Goal: Transaction & Acquisition: Purchase product/service

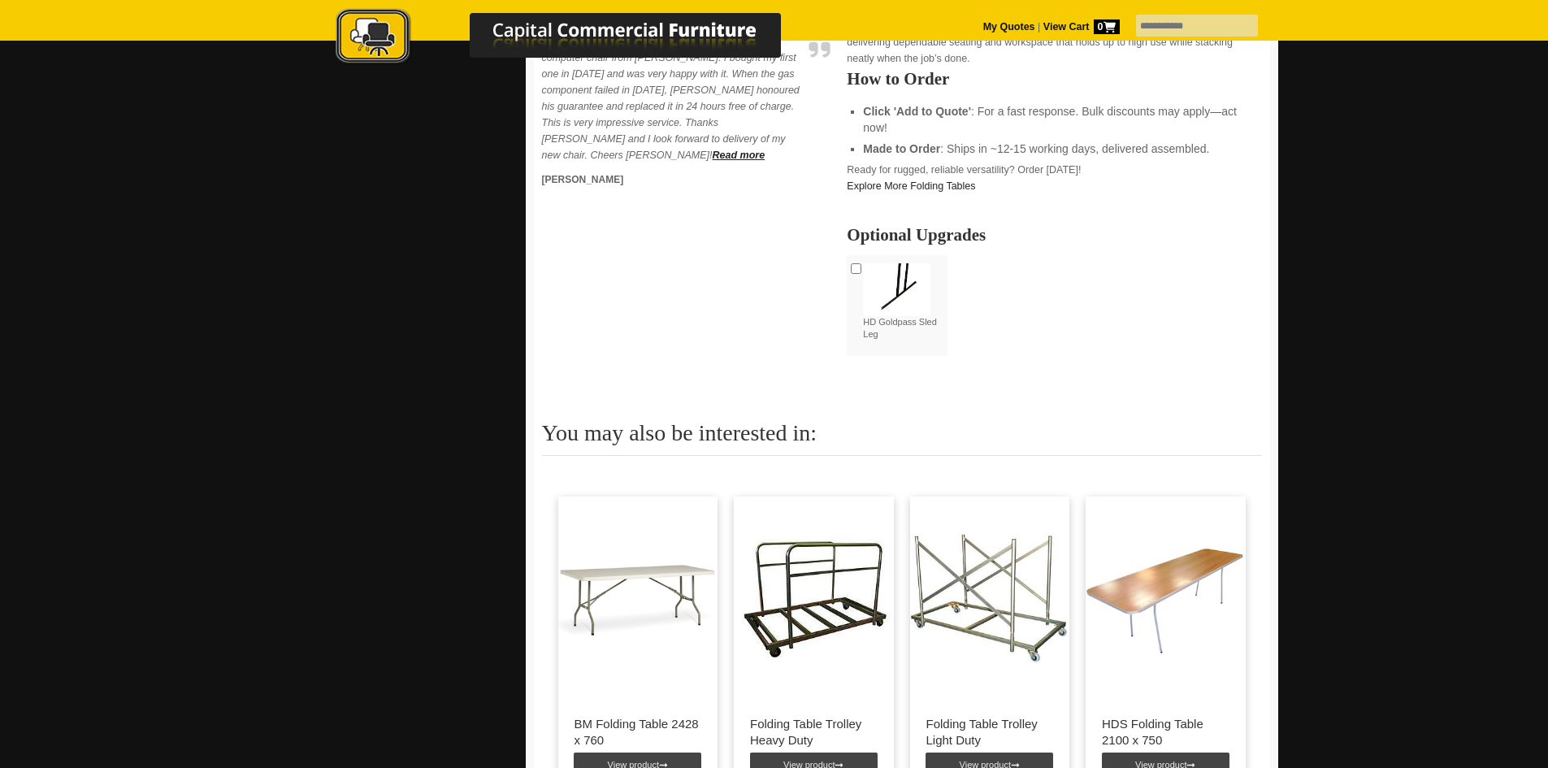
scroll to position [812, 0]
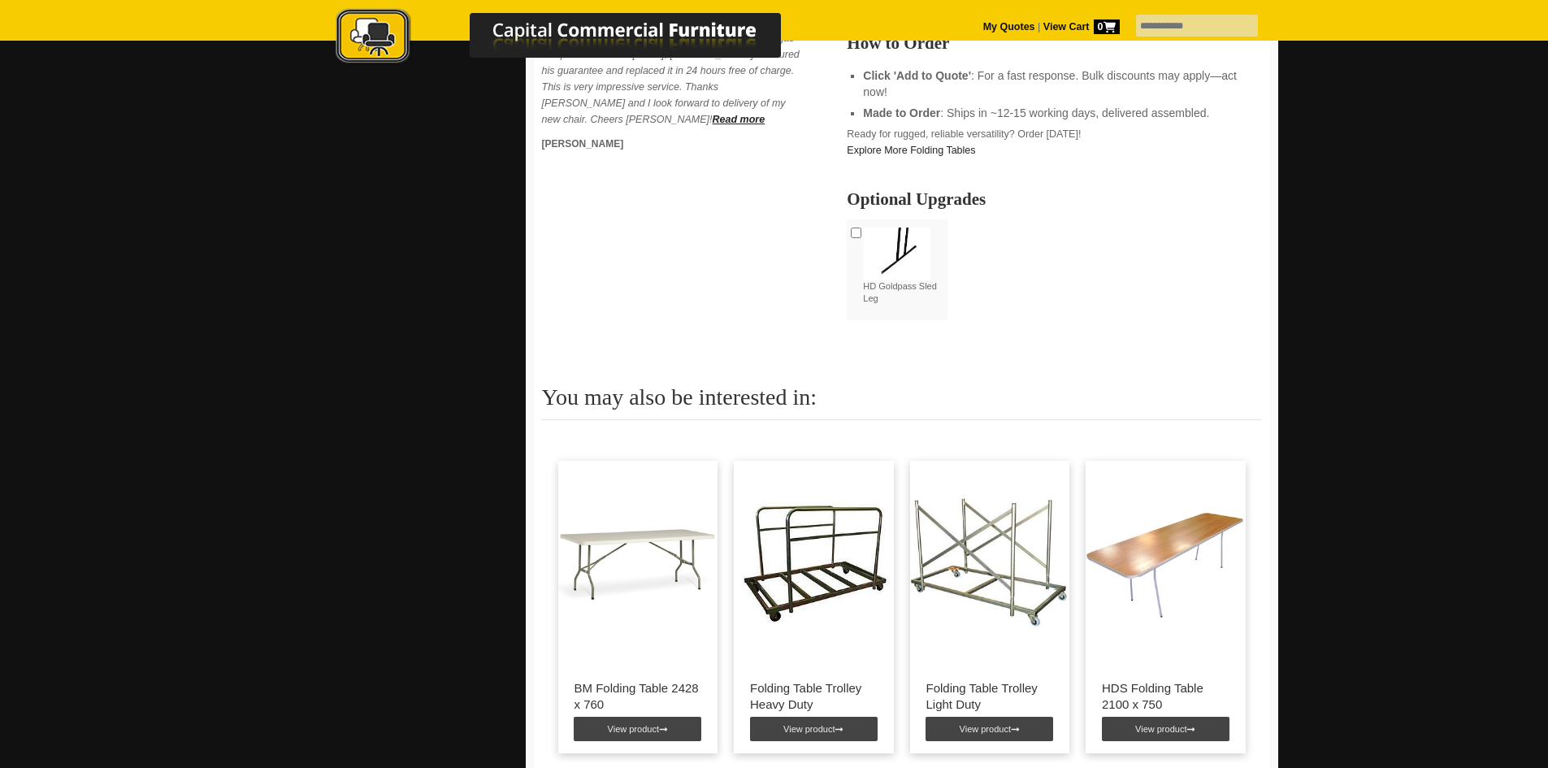
click at [1147, 561] on img at bounding box center [1165, 562] width 160 height 203
click at [1174, 728] on link "View product" at bounding box center [1166, 729] width 128 height 24
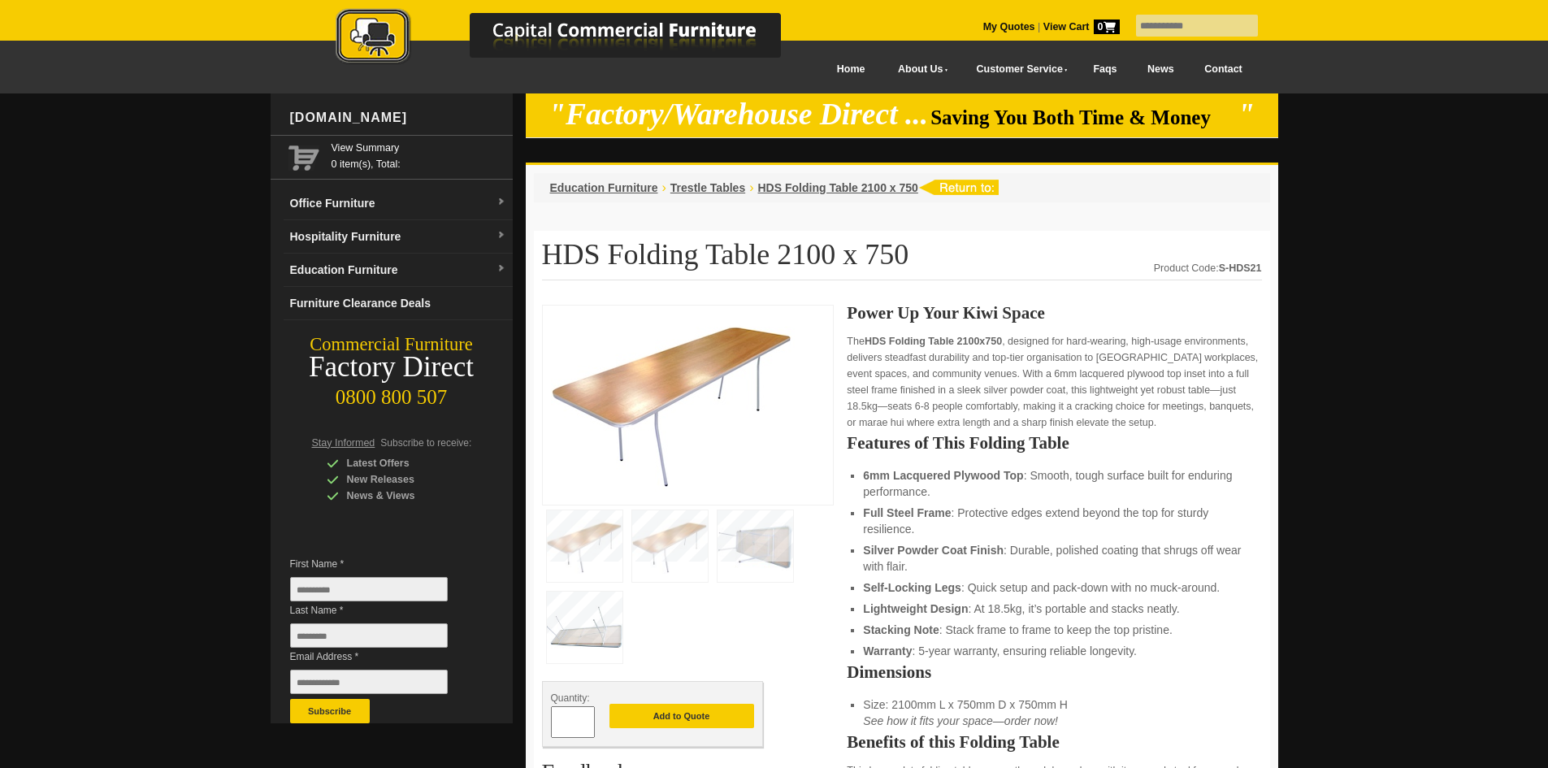
click at [703, 333] on img at bounding box center [673, 403] width 244 height 178
click at [593, 542] on img at bounding box center [585, 545] width 76 height 71
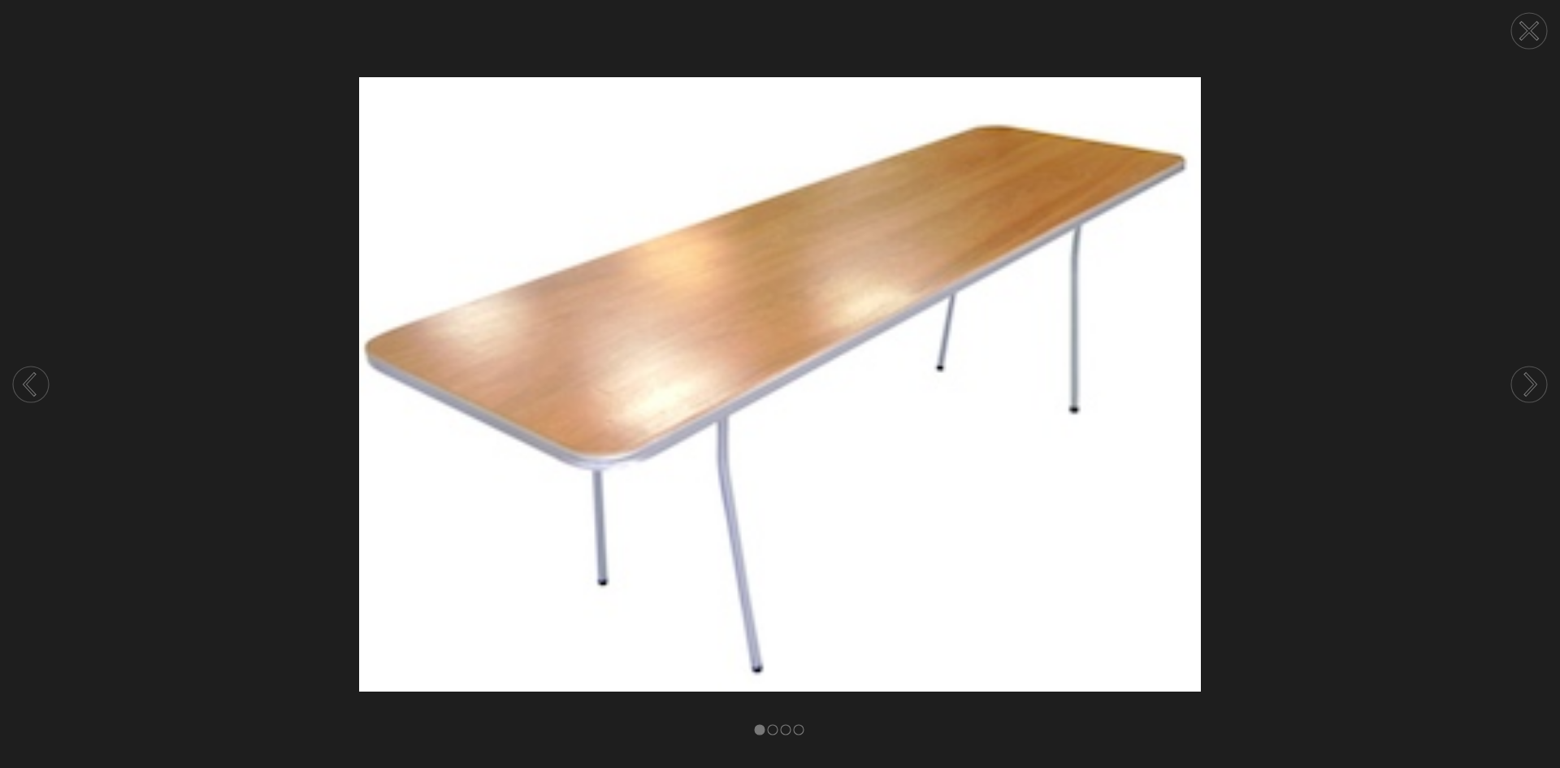
click at [1520, 380] on circle at bounding box center [1529, 384] width 36 height 36
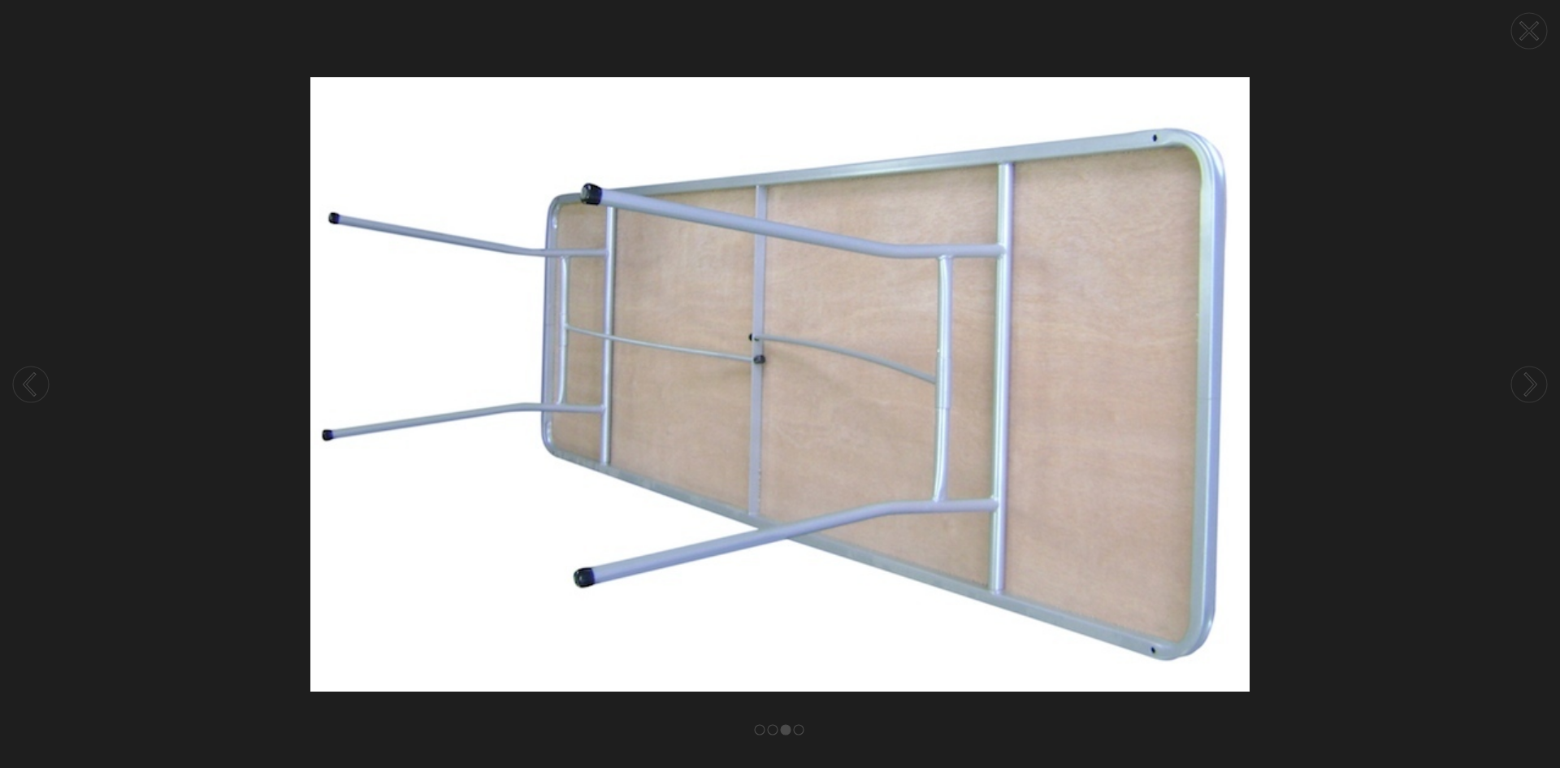
click at [1520, 380] on circle at bounding box center [1529, 384] width 36 height 36
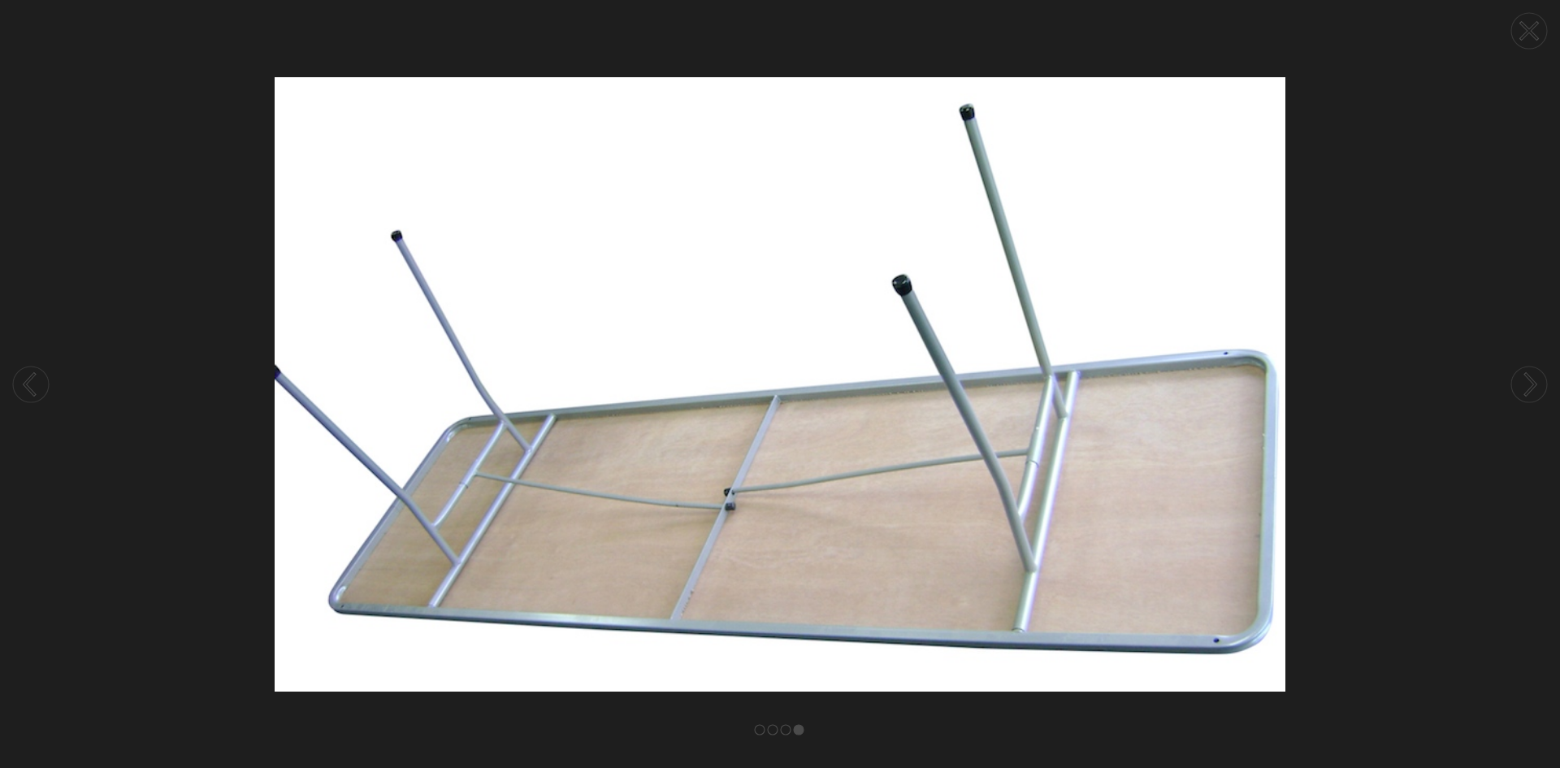
click at [1520, 380] on circle at bounding box center [1529, 384] width 36 height 36
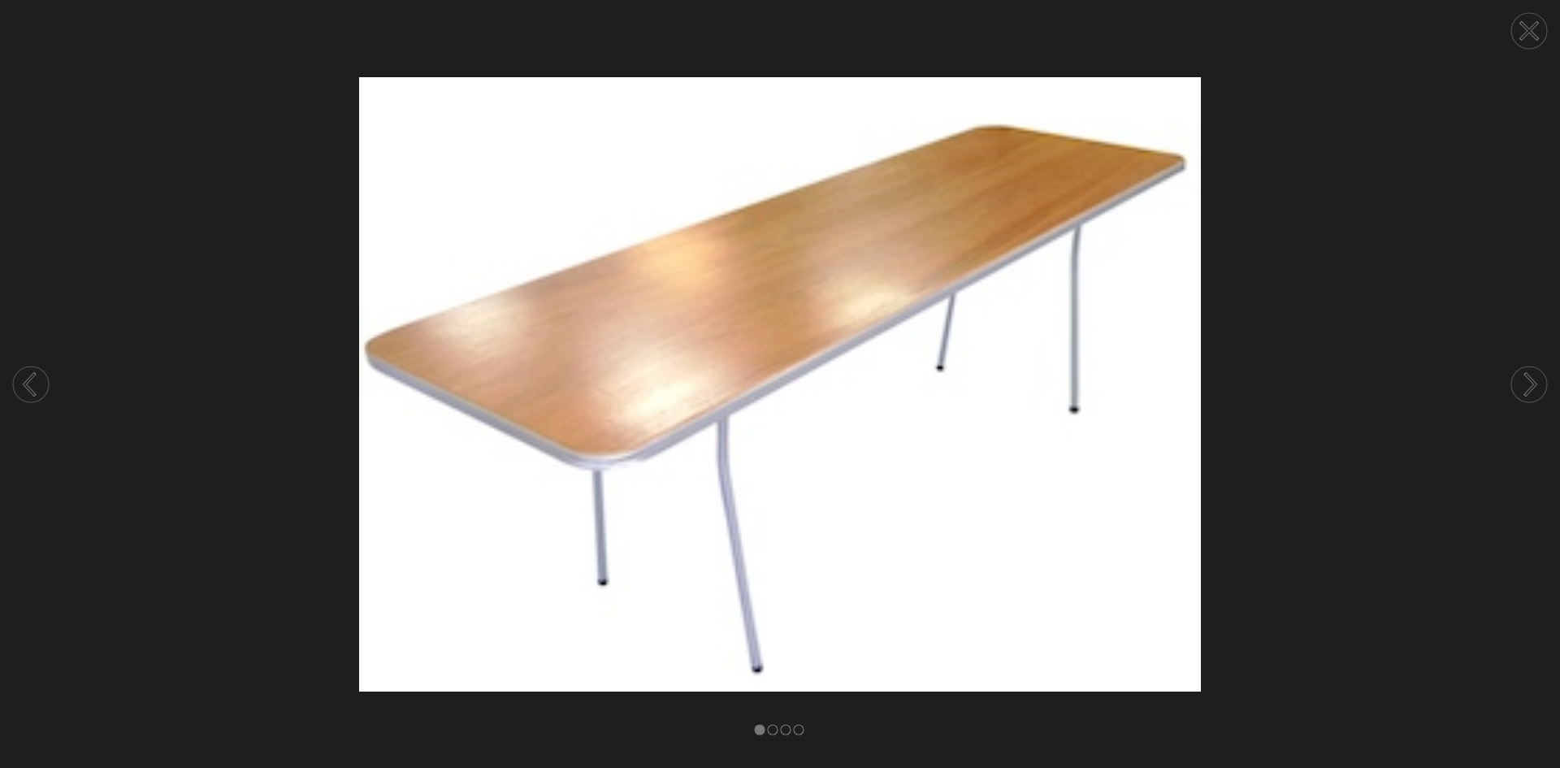
click at [1520, 380] on circle at bounding box center [1529, 384] width 36 height 36
click at [1536, 383] on icon at bounding box center [1531, 384] width 10 height 21
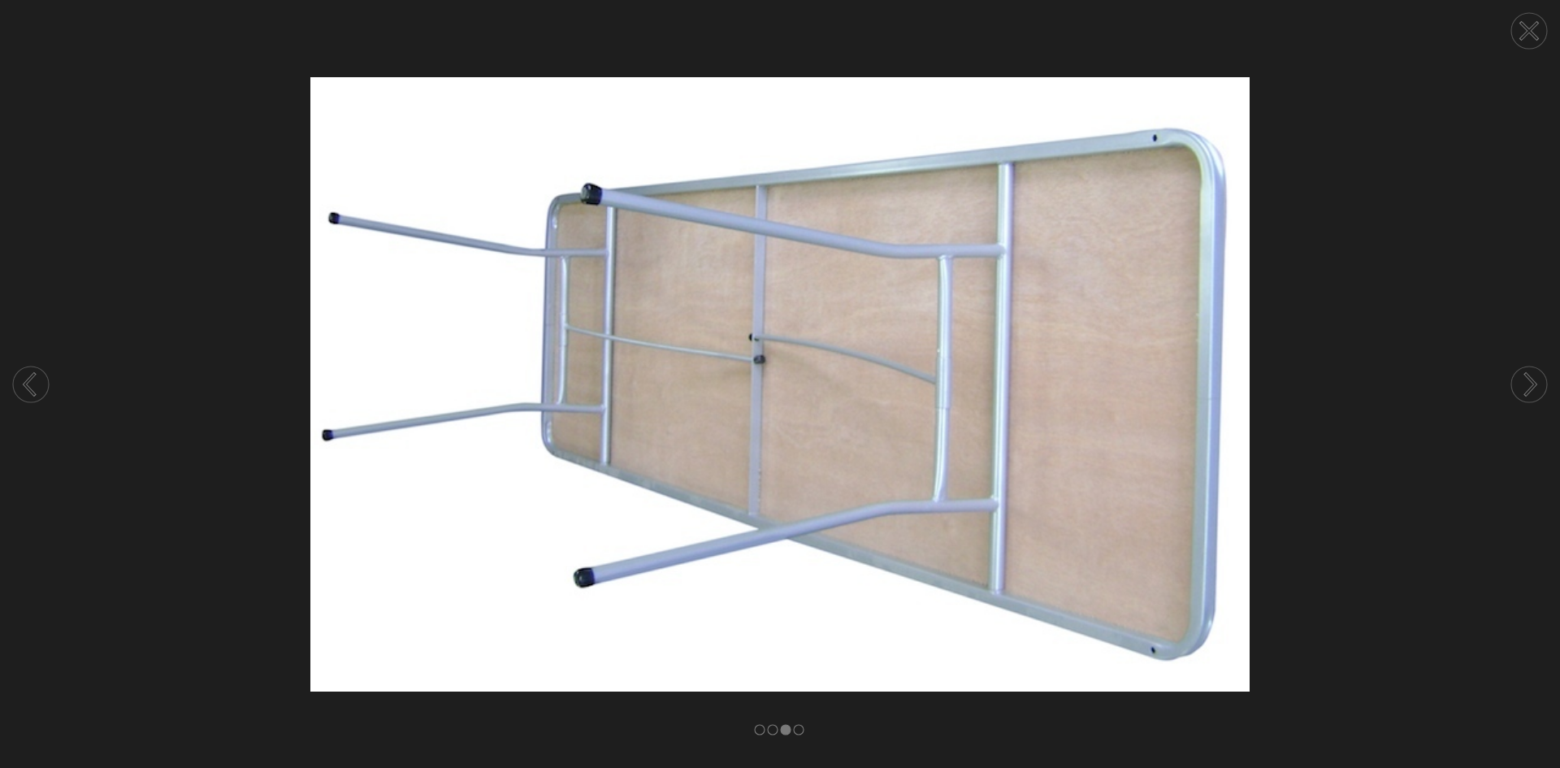
click at [1536, 30] on circle at bounding box center [1529, 31] width 36 height 36
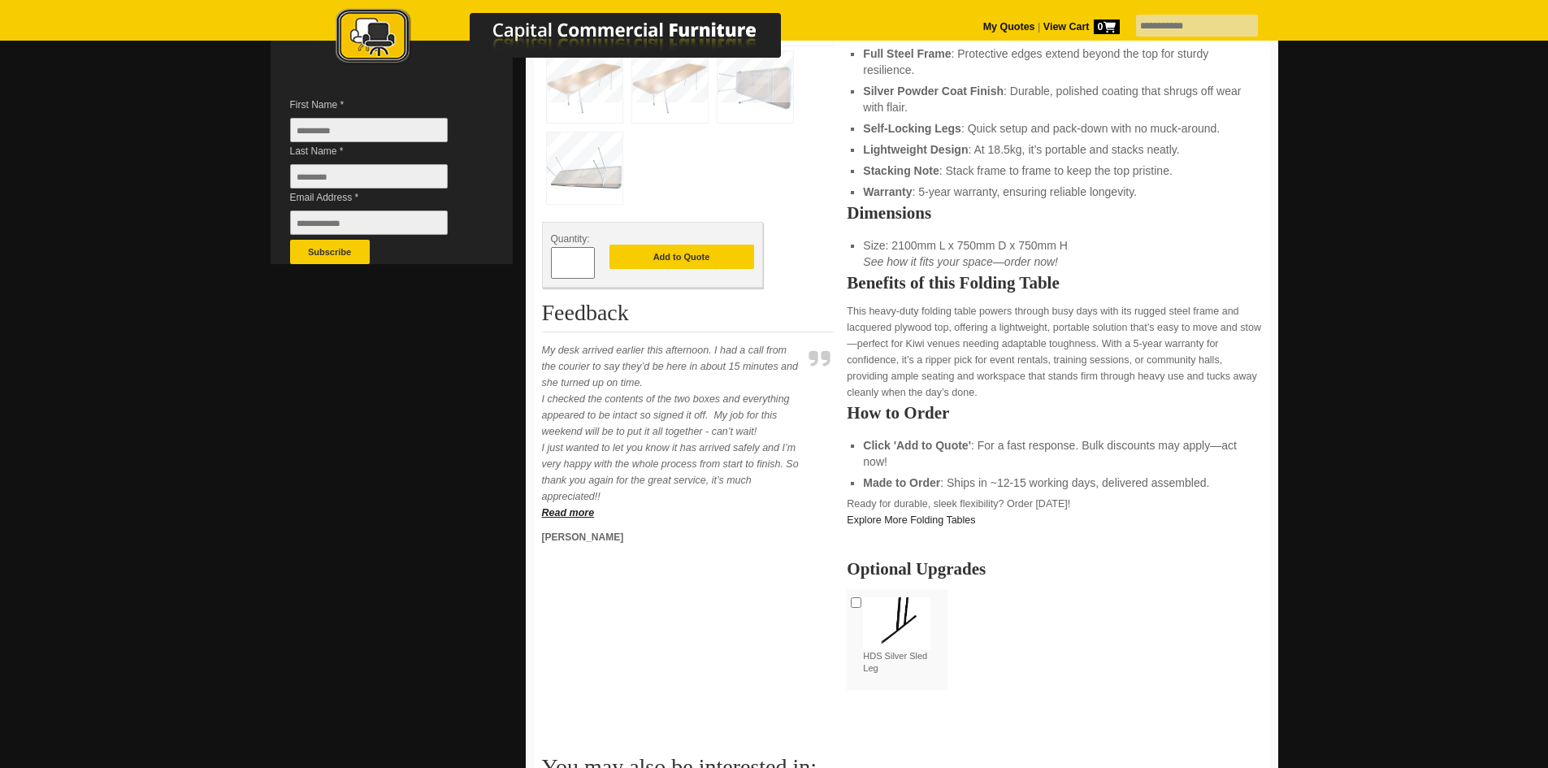
scroll to position [325, 0]
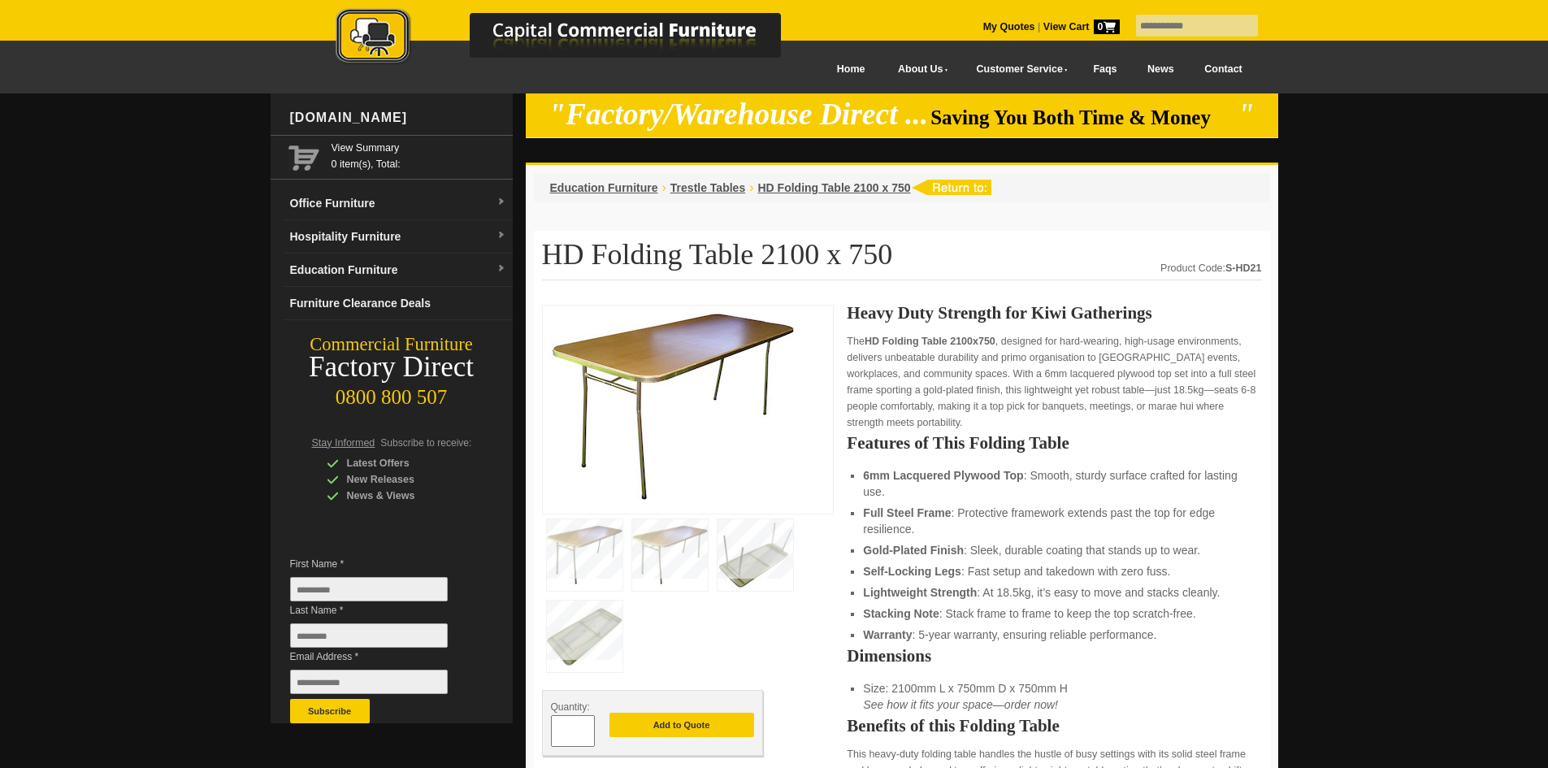
scroll to position [812, 0]
